Goal: Complete application form

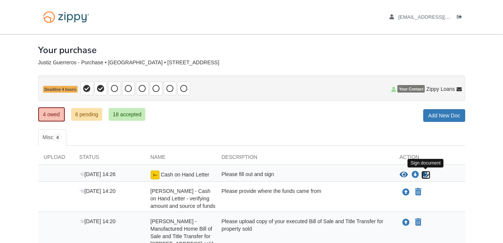
click at [427, 174] on icon "Sign Form" at bounding box center [425, 174] width 8 height 7
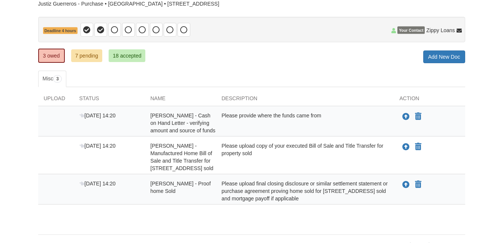
scroll to position [75, 0]
